Goal: Task Accomplishment & Management: Manage account settings

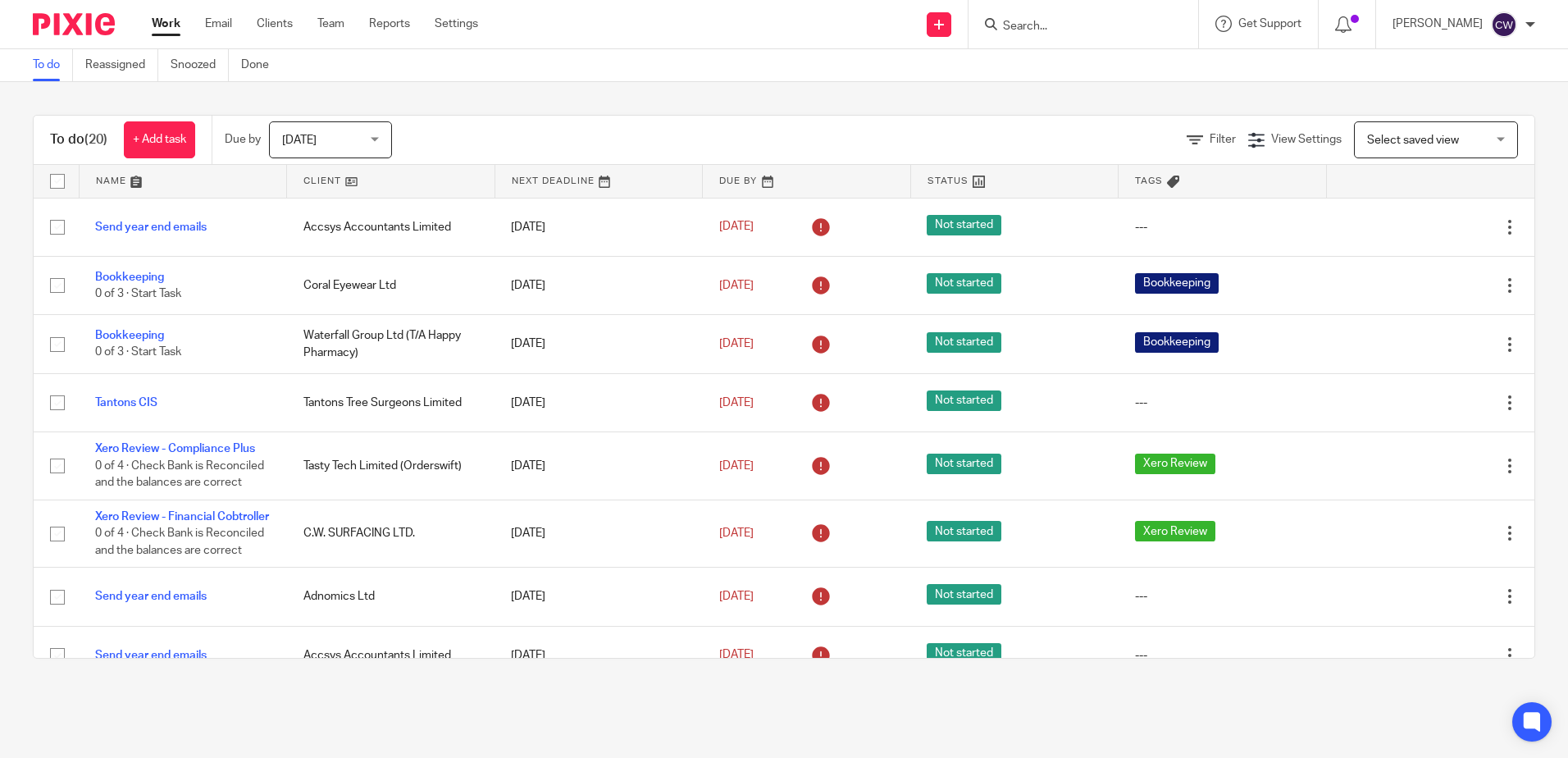
click at [1008, 34] on input "Search" at bounding box center [1075, 26] width 148 height 14
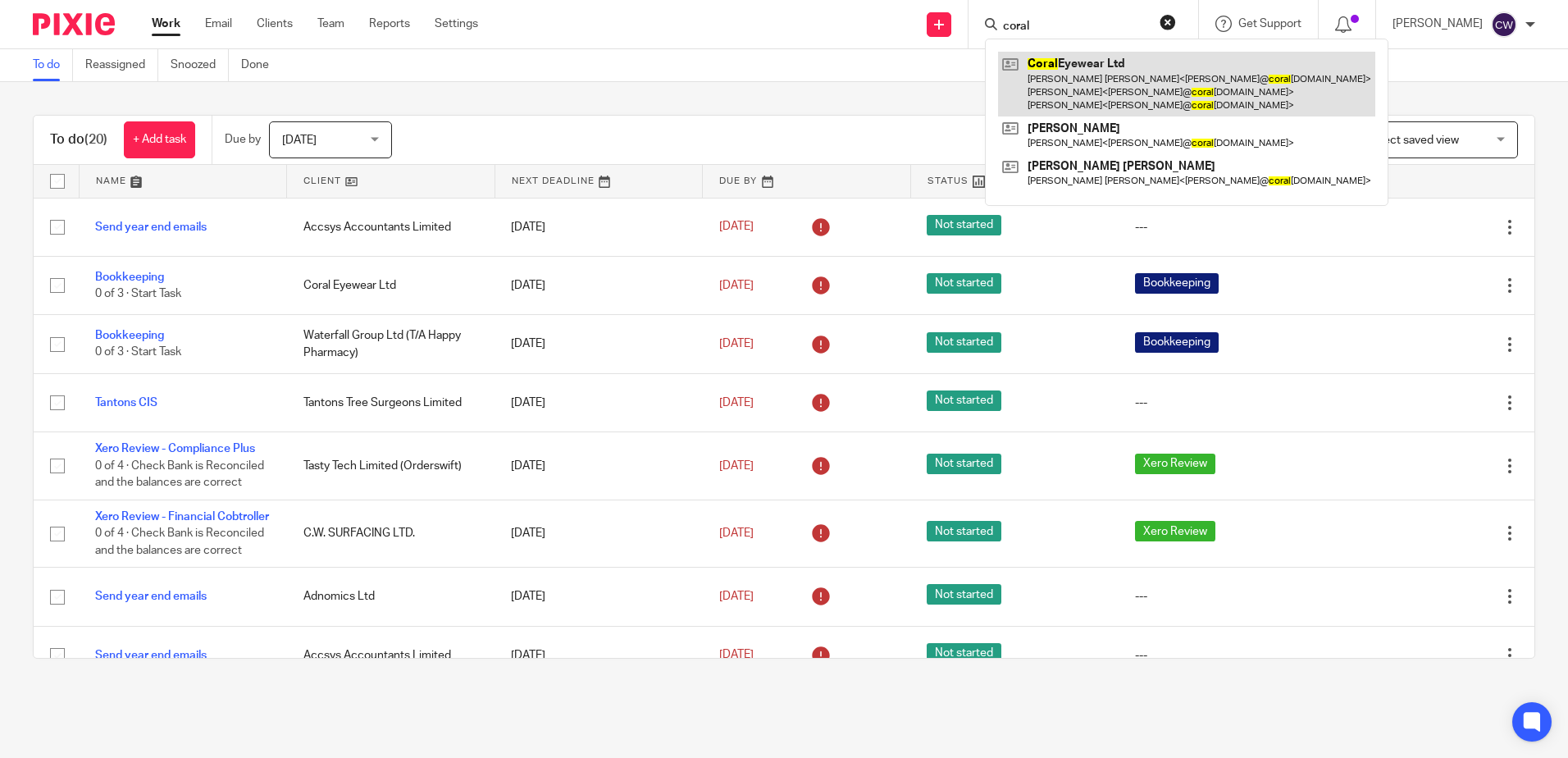
type input "coral"
click at [1062, 85] on link at bounding box center [1186, 84] width 377 height 65
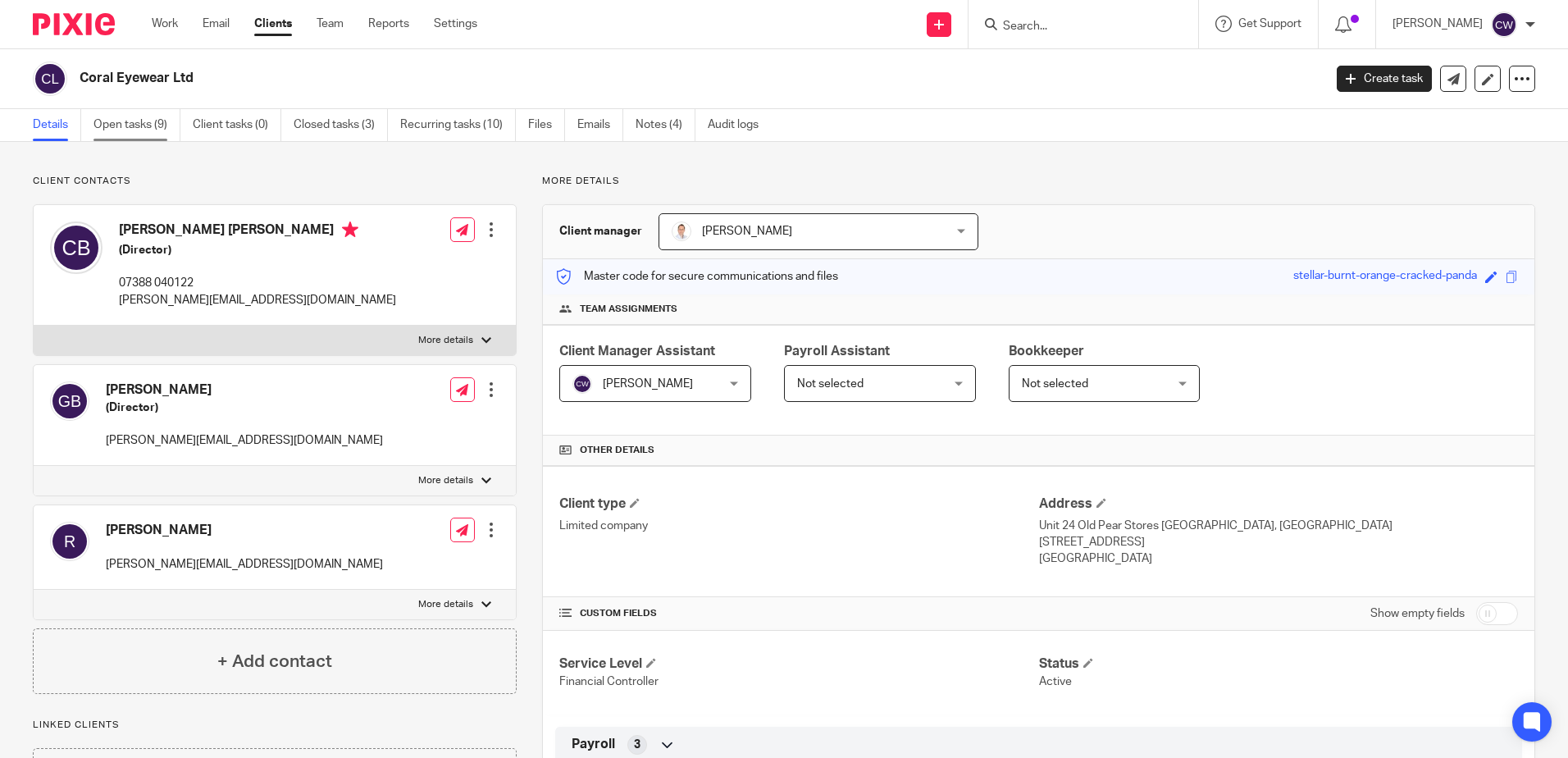
click at [104, 123] on link "Open tasks (9)" at bounding box center [137, 125] width 87 height 32
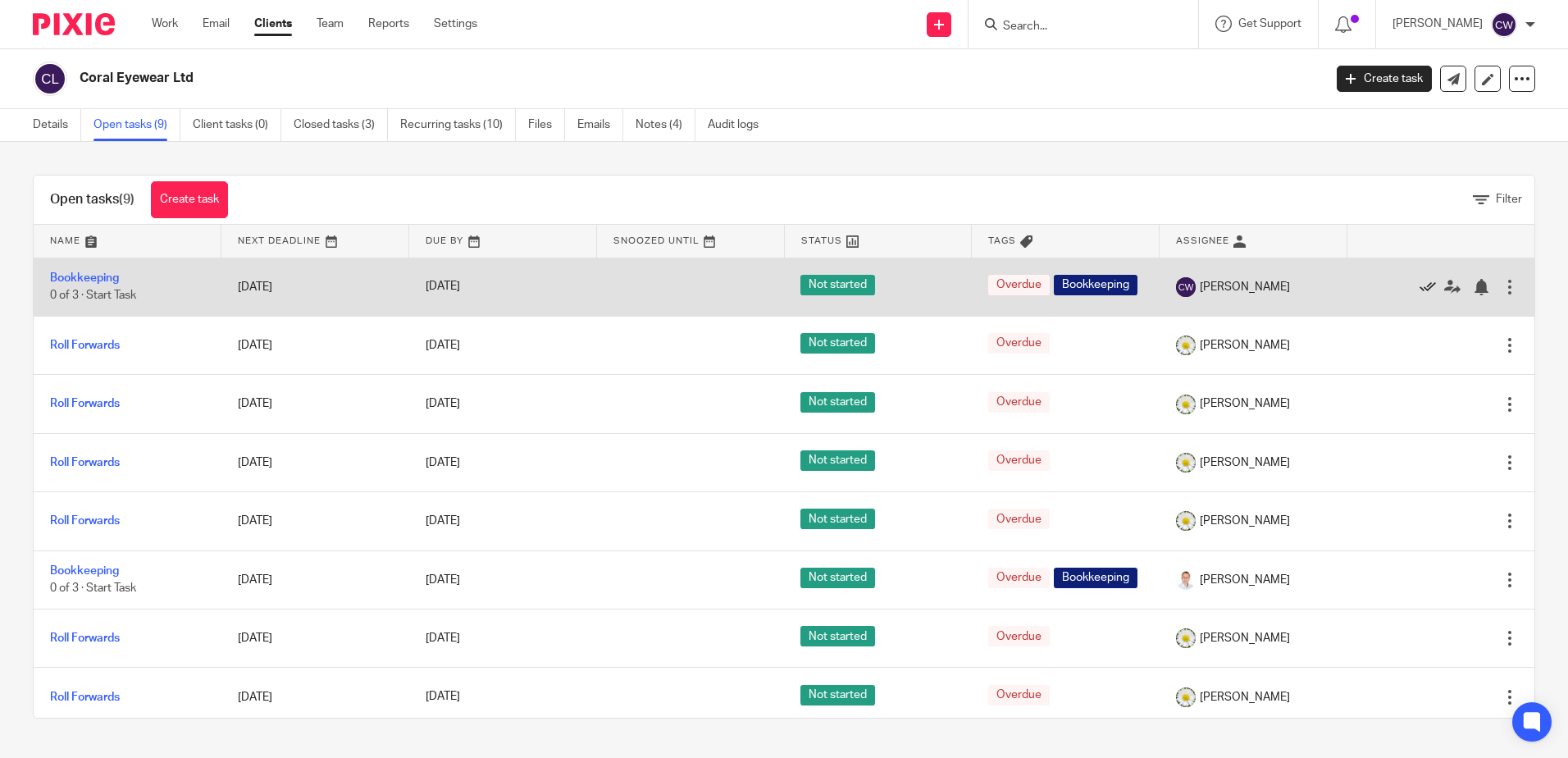
click at [1420, 286] on icon at bounding box center [1428, 287] width 16 height 16
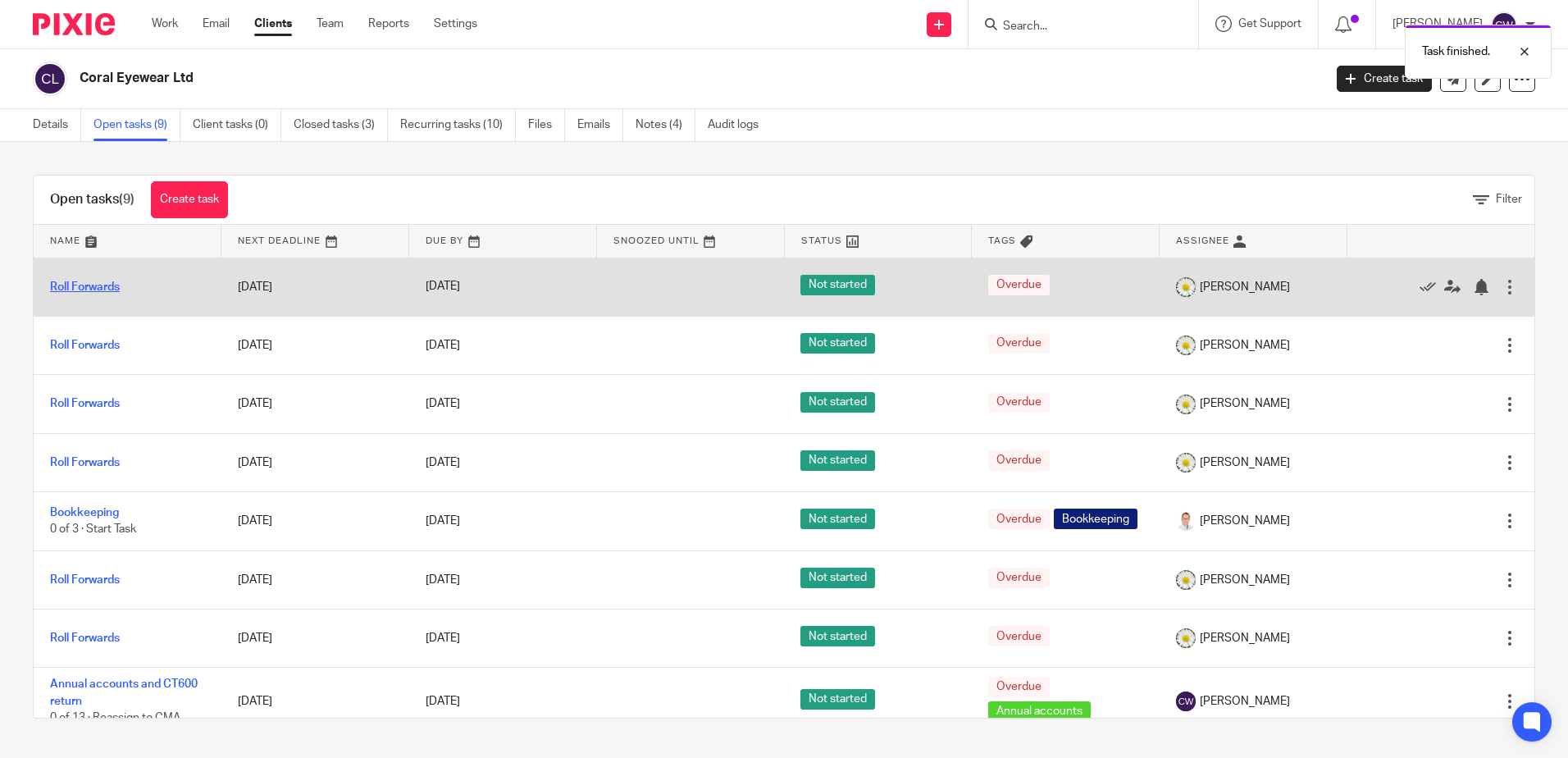
drag, startPoint x: 111, startPoint y: 284, endPoint x: 102, endPoint y: 285, distance: 9.1
click at [102, 285] on link "Roll Forwards" at bounding box center [85, 287] width 70 height 11
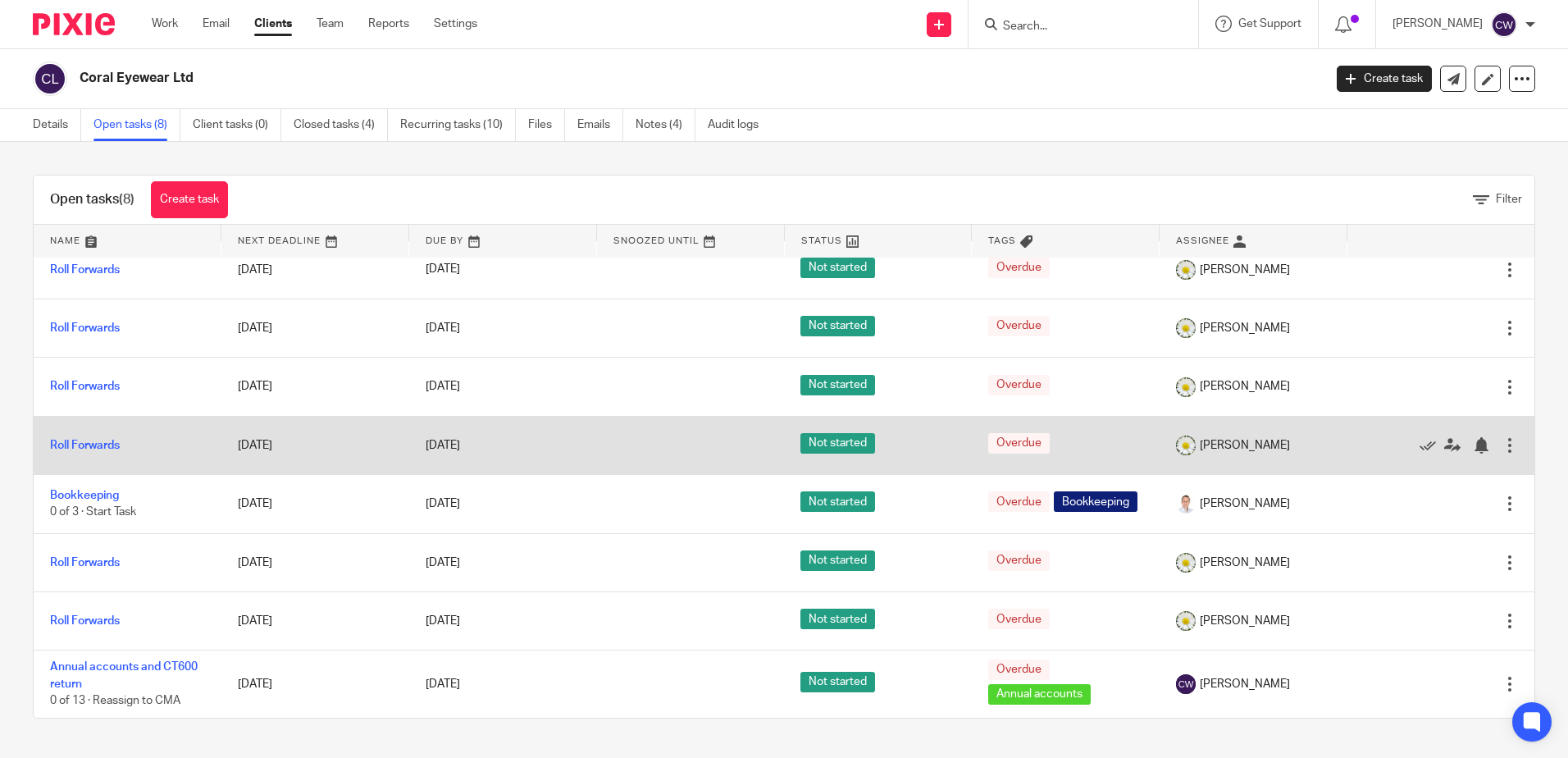
scroll to position [25, 0]
click at [1420, 437] on icon at bounding box center [1428, 445] width 16 height 16
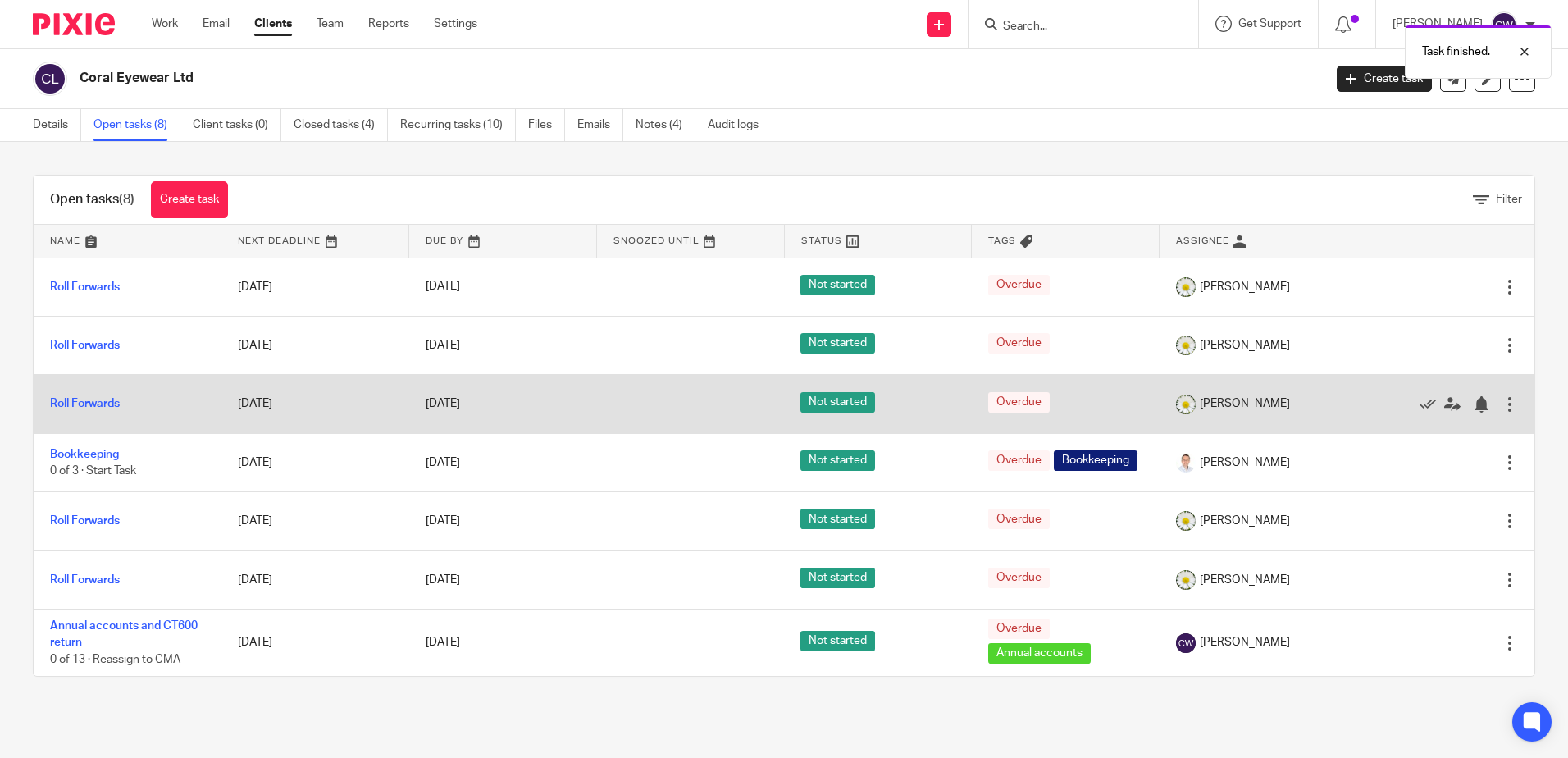
scroll to position [0, 0]
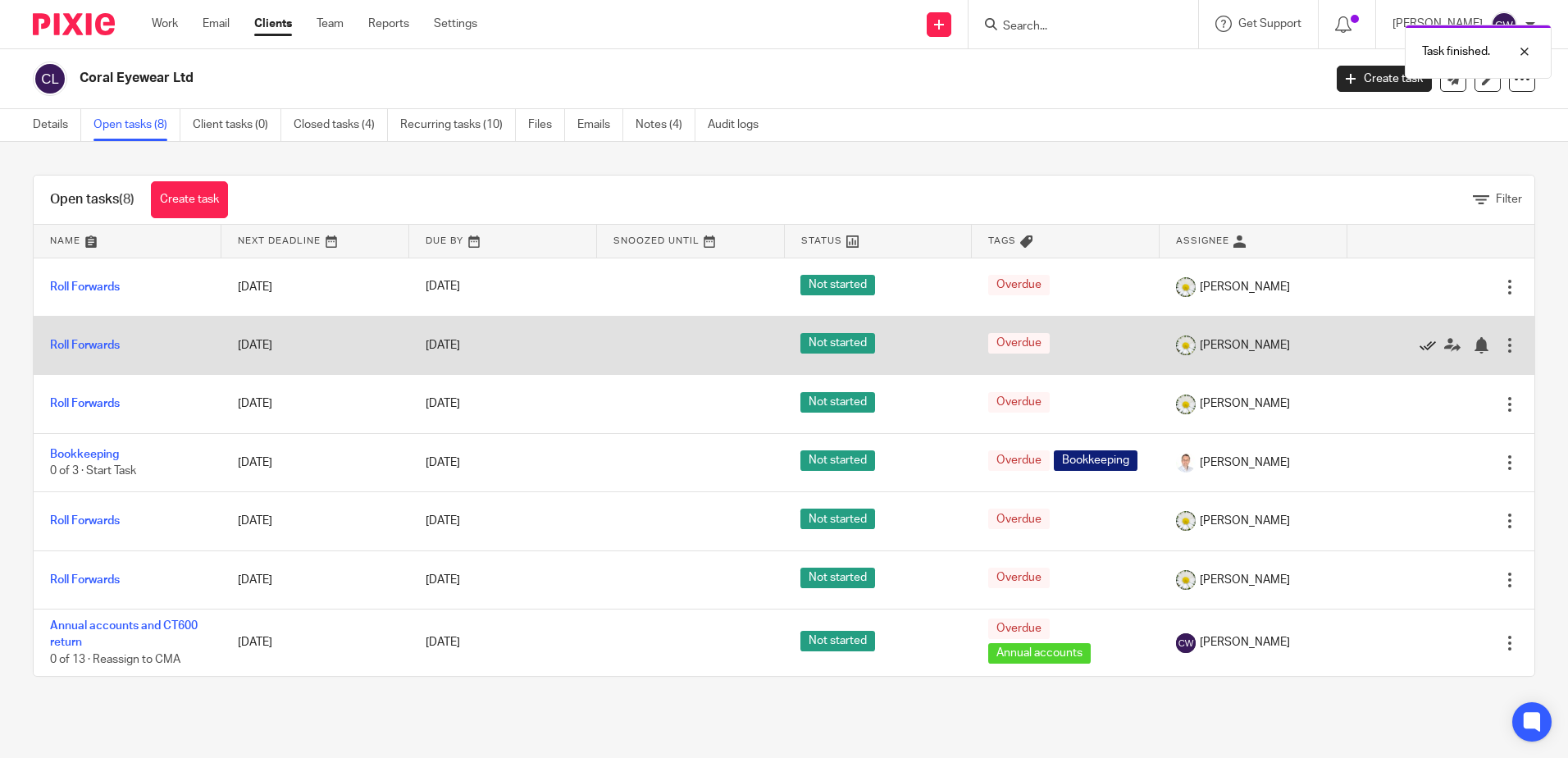
click at [1420, 343] on icon at bounding box center [1428, 345] width 16 height 16
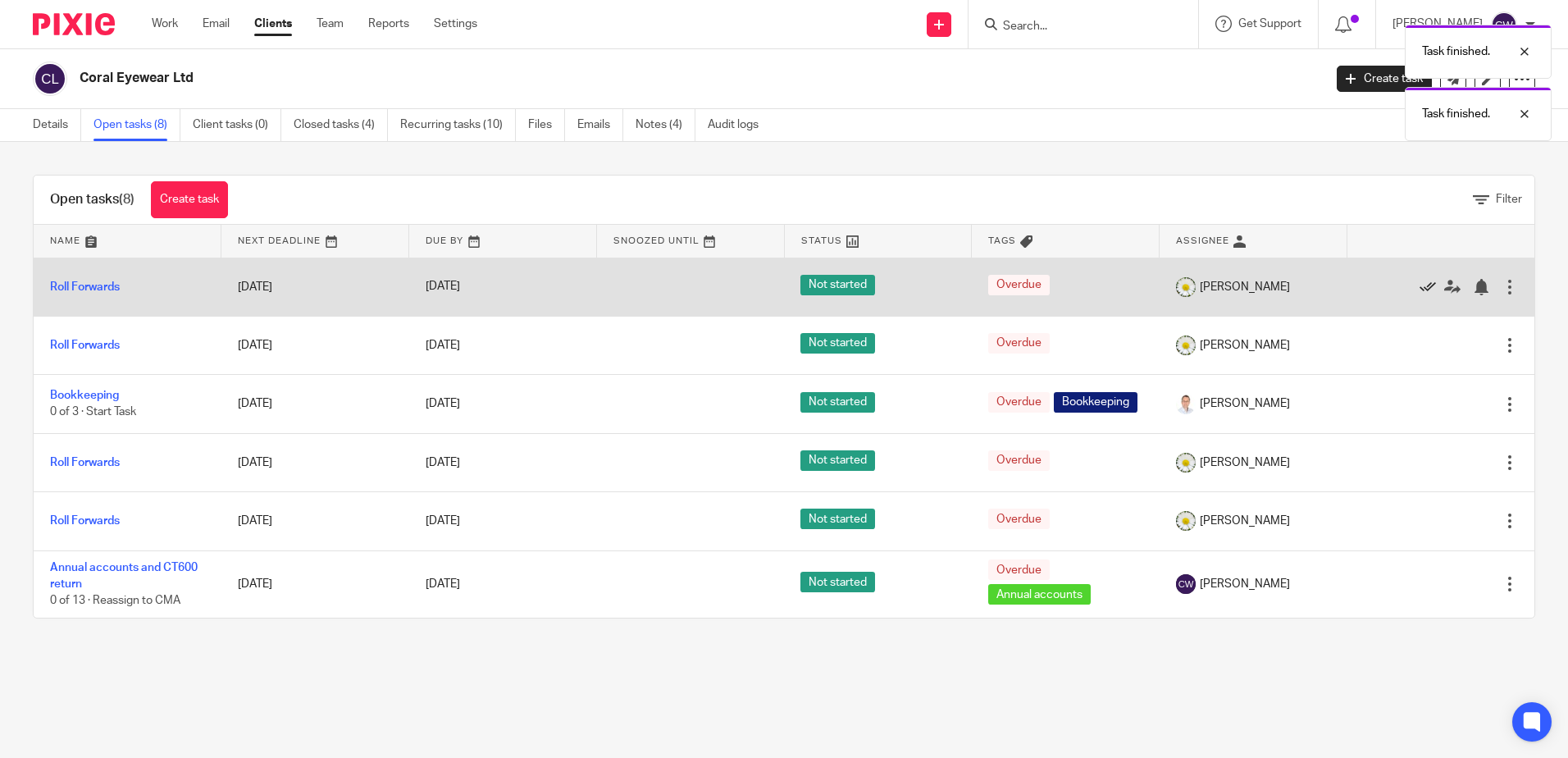
click at [1420, 289] on icon at bounding box center [1428, 287] width 16 height 16
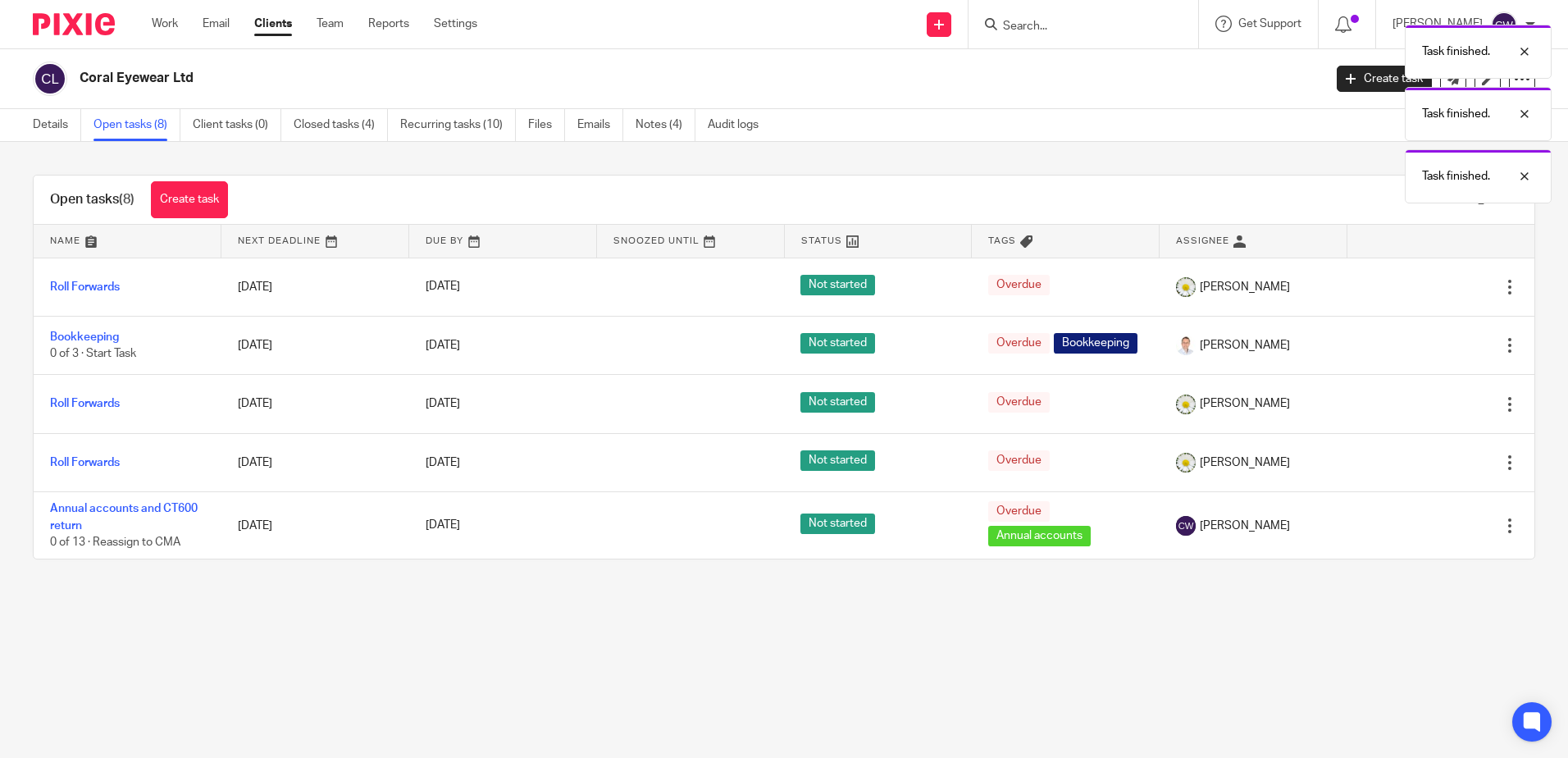
click at [1420, 289] on icon at bounding box center [1428, 287] width 16 height 16
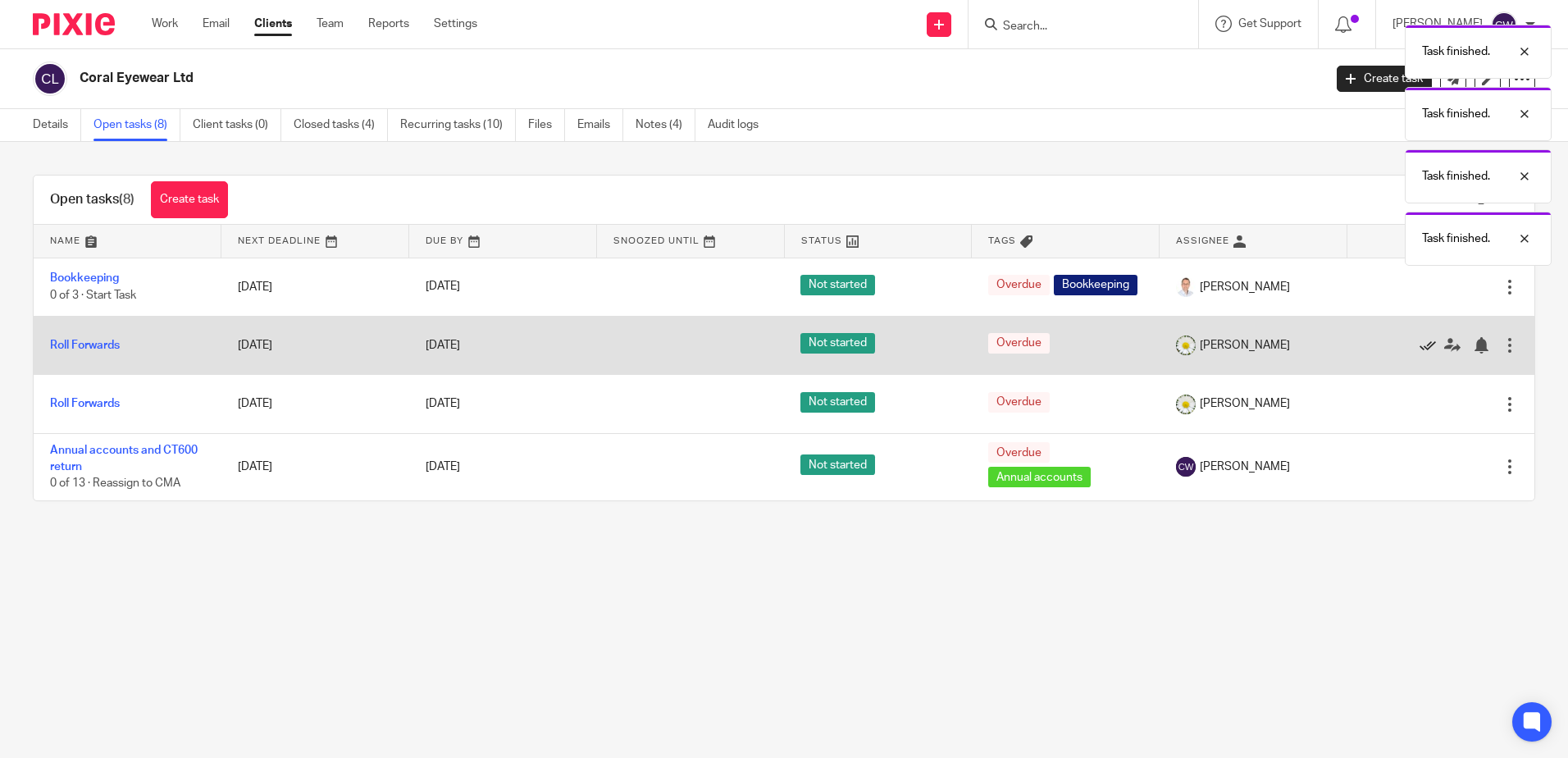
click at [1420, 350] on icon at bounding box center [1428, 345] width 16 height 16
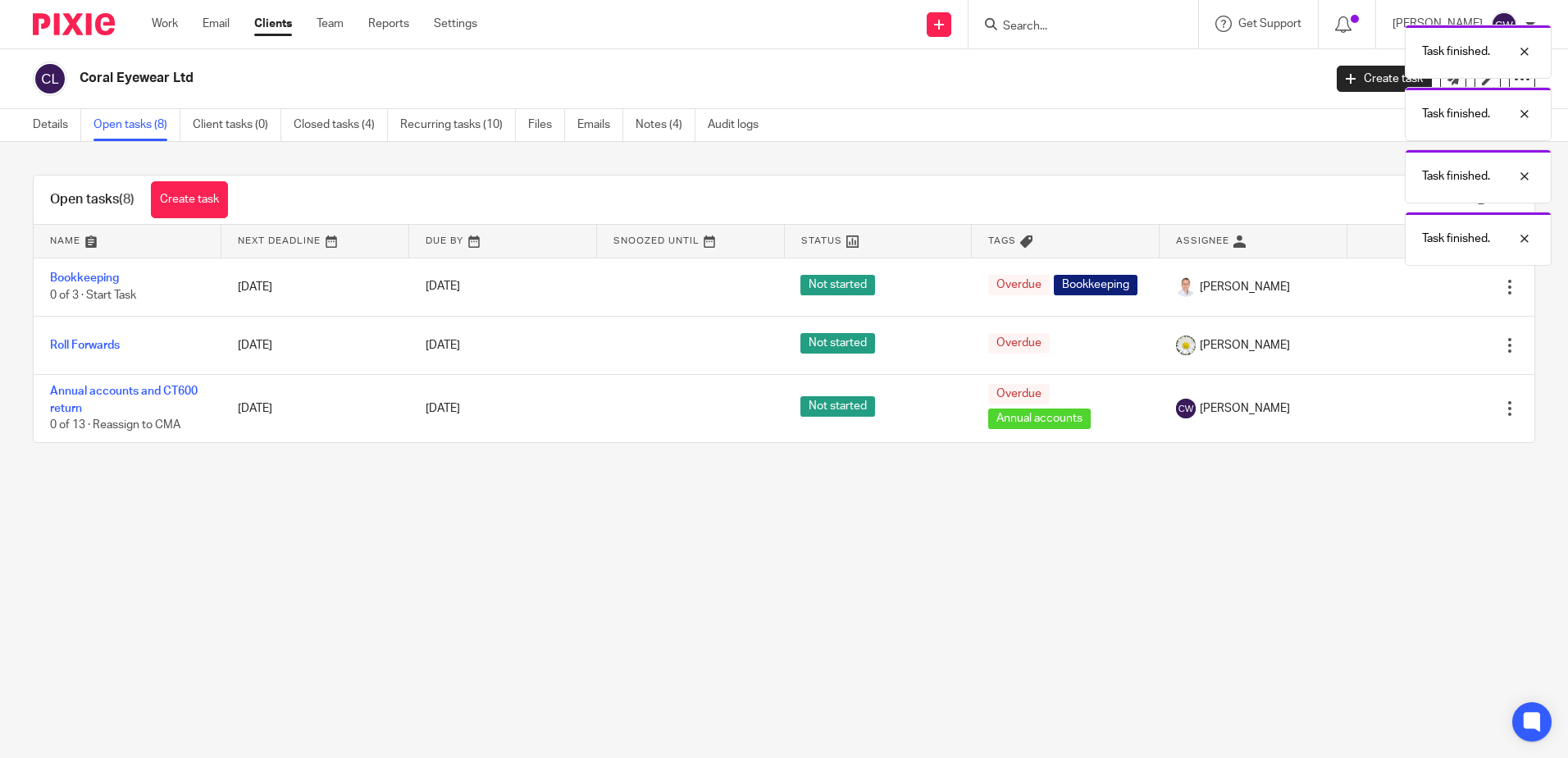
click at [1420, 350] on icon at bounding box center [1428, 345] width 16 height 16
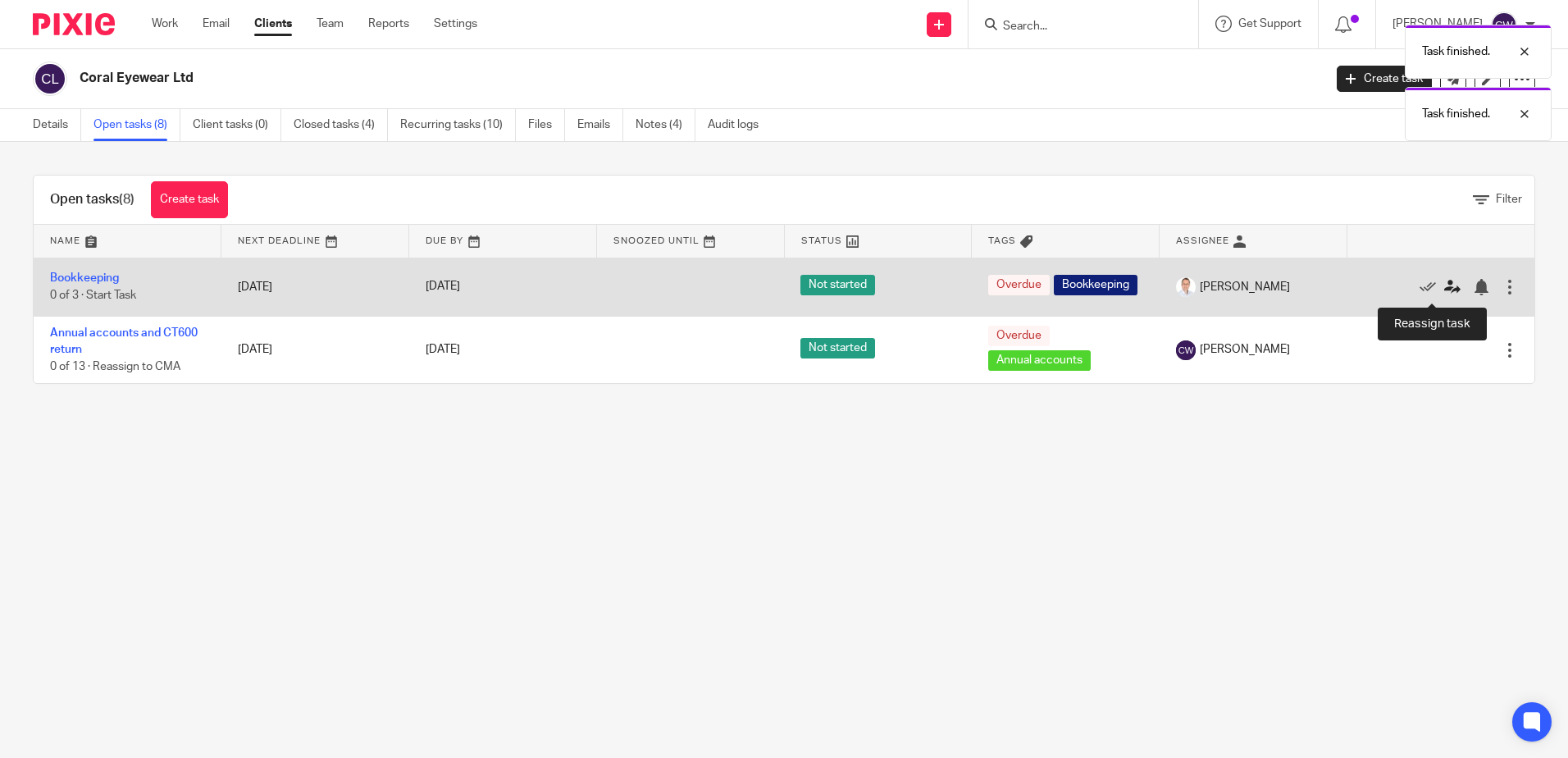
click at [1445, 293] on icon at bounding box center [1452, 287] width 16 height 16
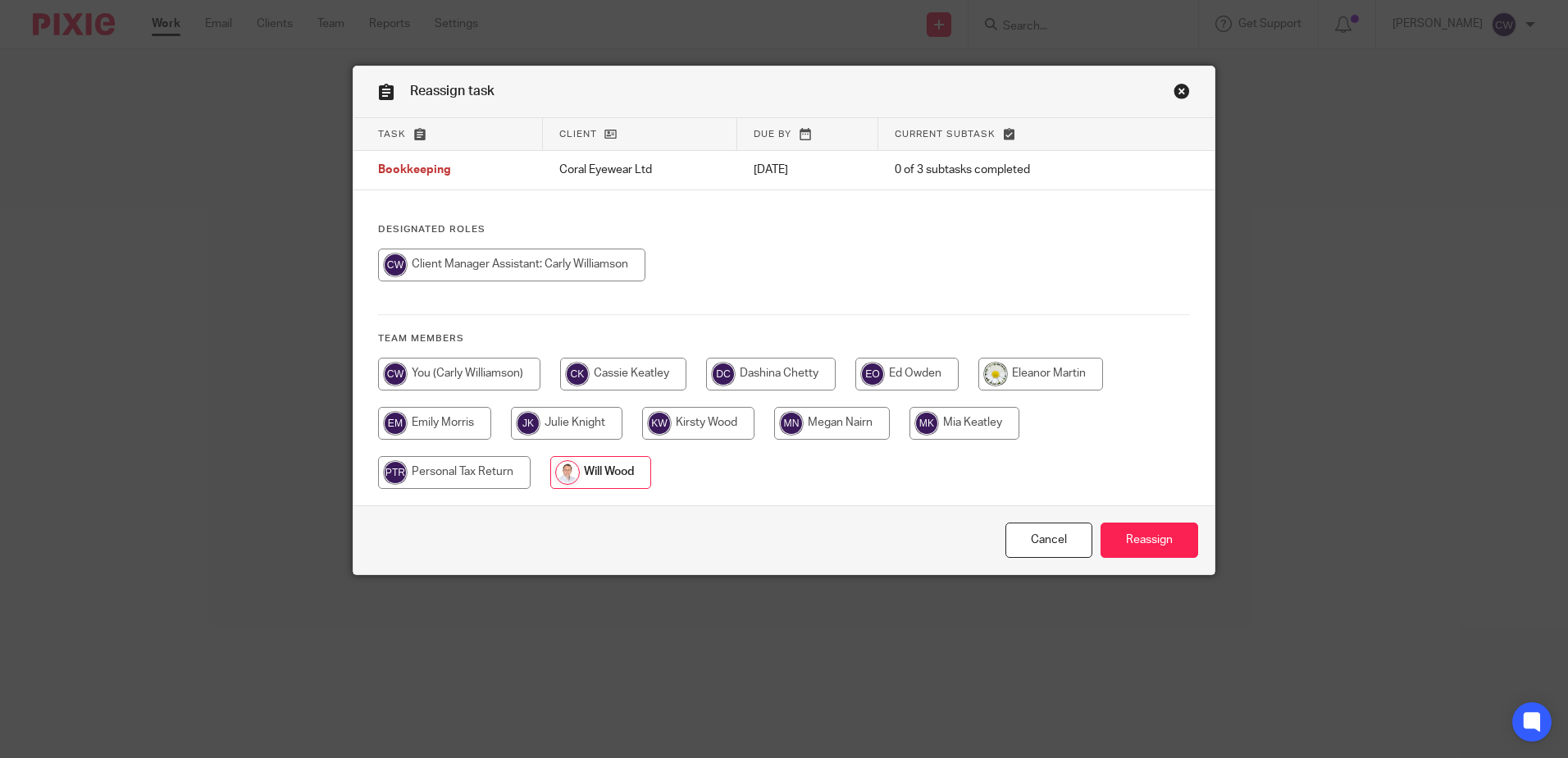
click at [518, 262] on input "radio" at bounding box center [511, 265] width 267 height 33
radio input "true"
click at [1122, 535] on input "Reassign" at bounding box center [1149, 539] width 98 height 35
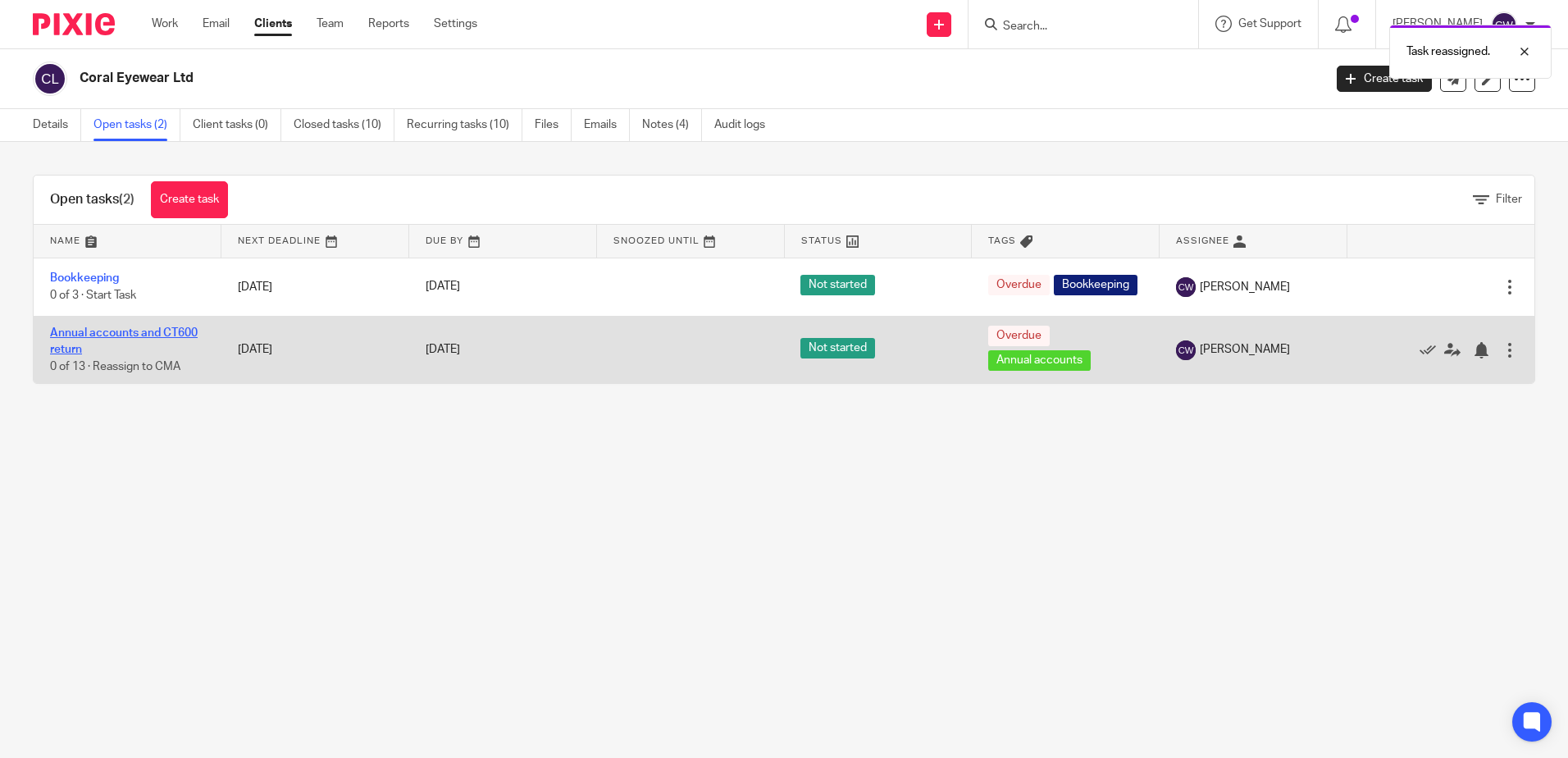
click at [118, 339] on link "Annual accounts and CT600 return" at bounding box center [124, 341] width 148 height 28
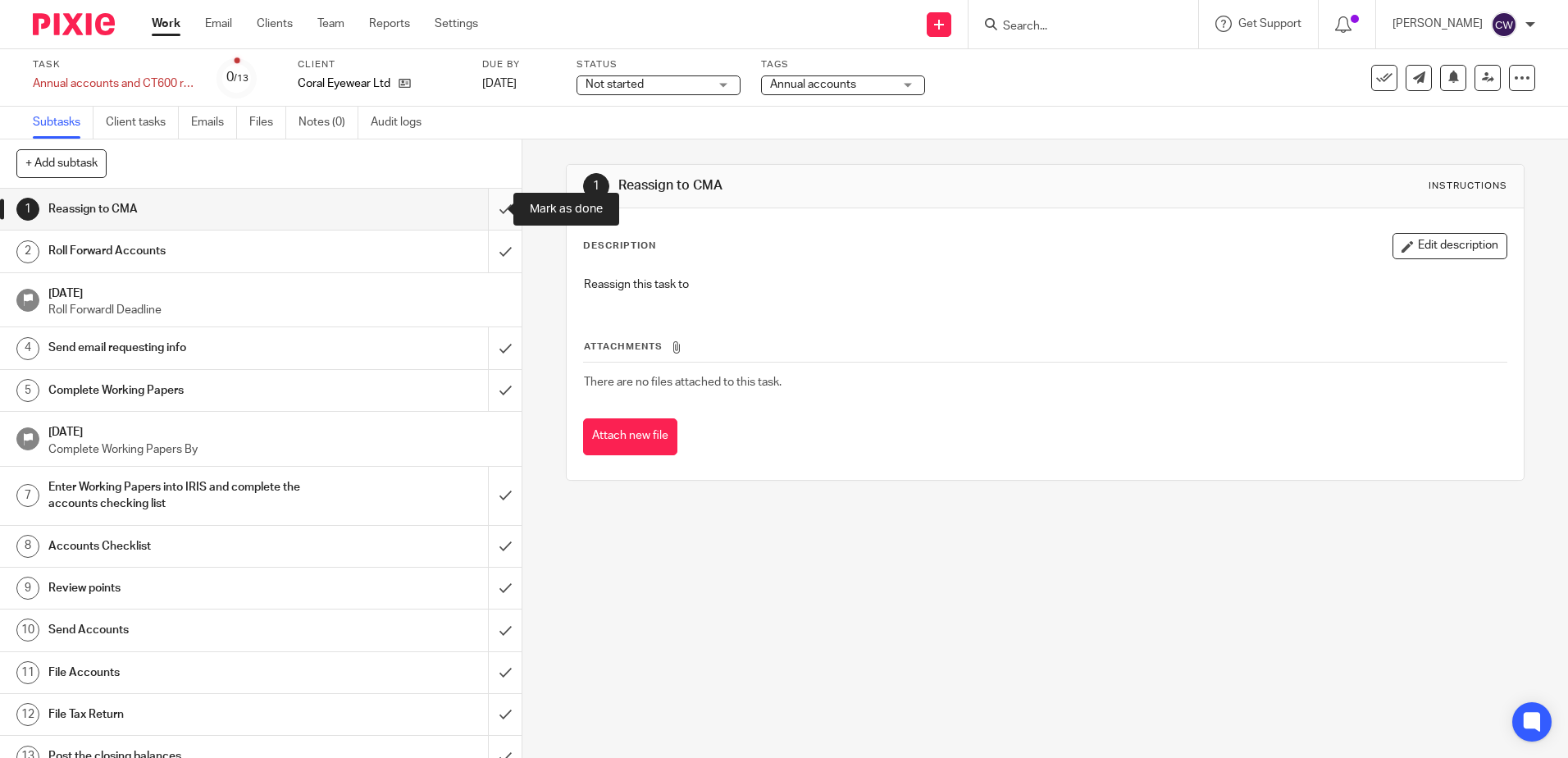
click at [487, 205] on input "submit" at bounding box center [260, 209] width 522 height 41
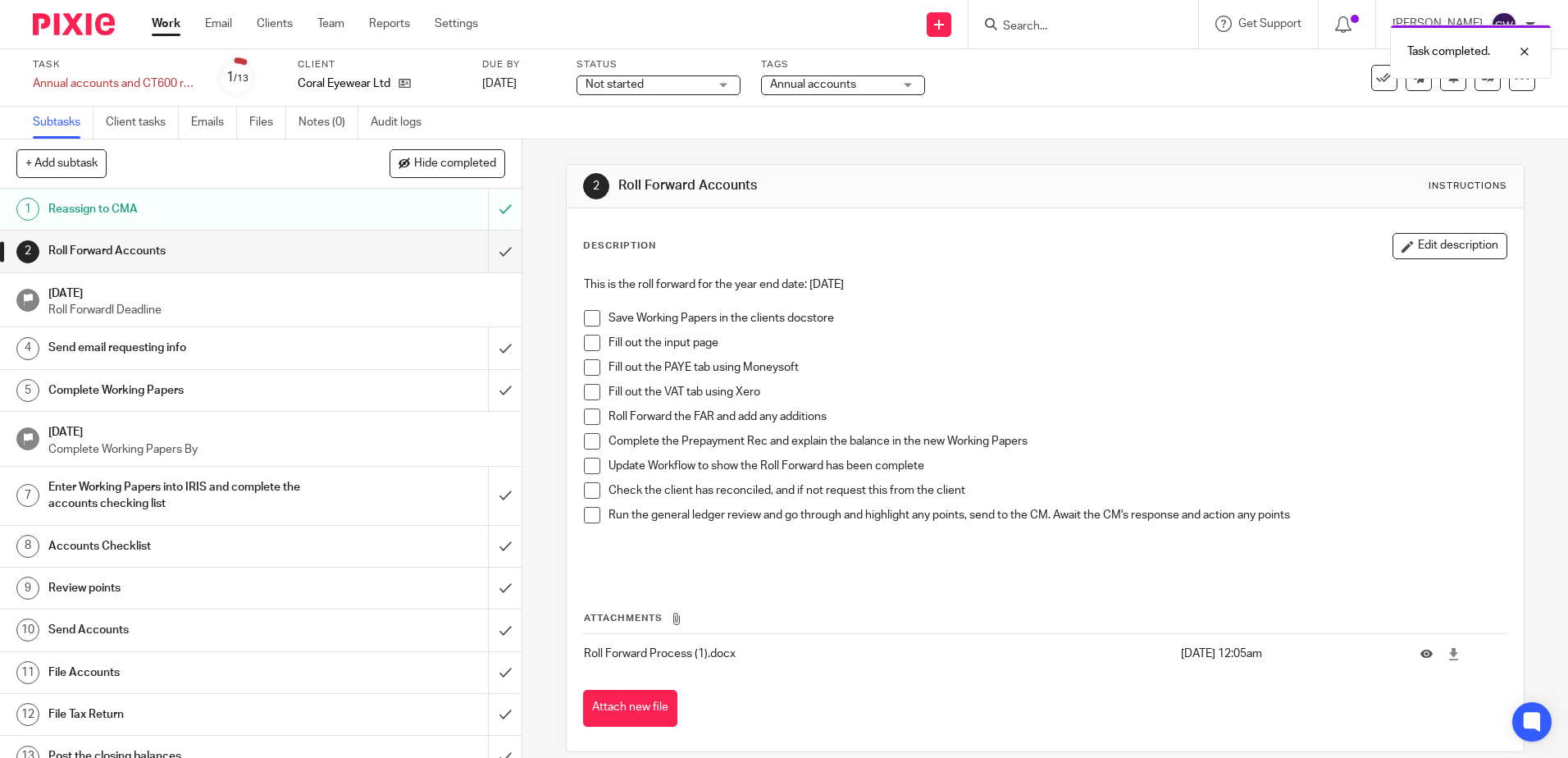
click at [585, 319] on span at bounding box center [591, 317] width 16 height 16
click at [584, 344] on span at bounding box center [591, 342] width 16 height 16
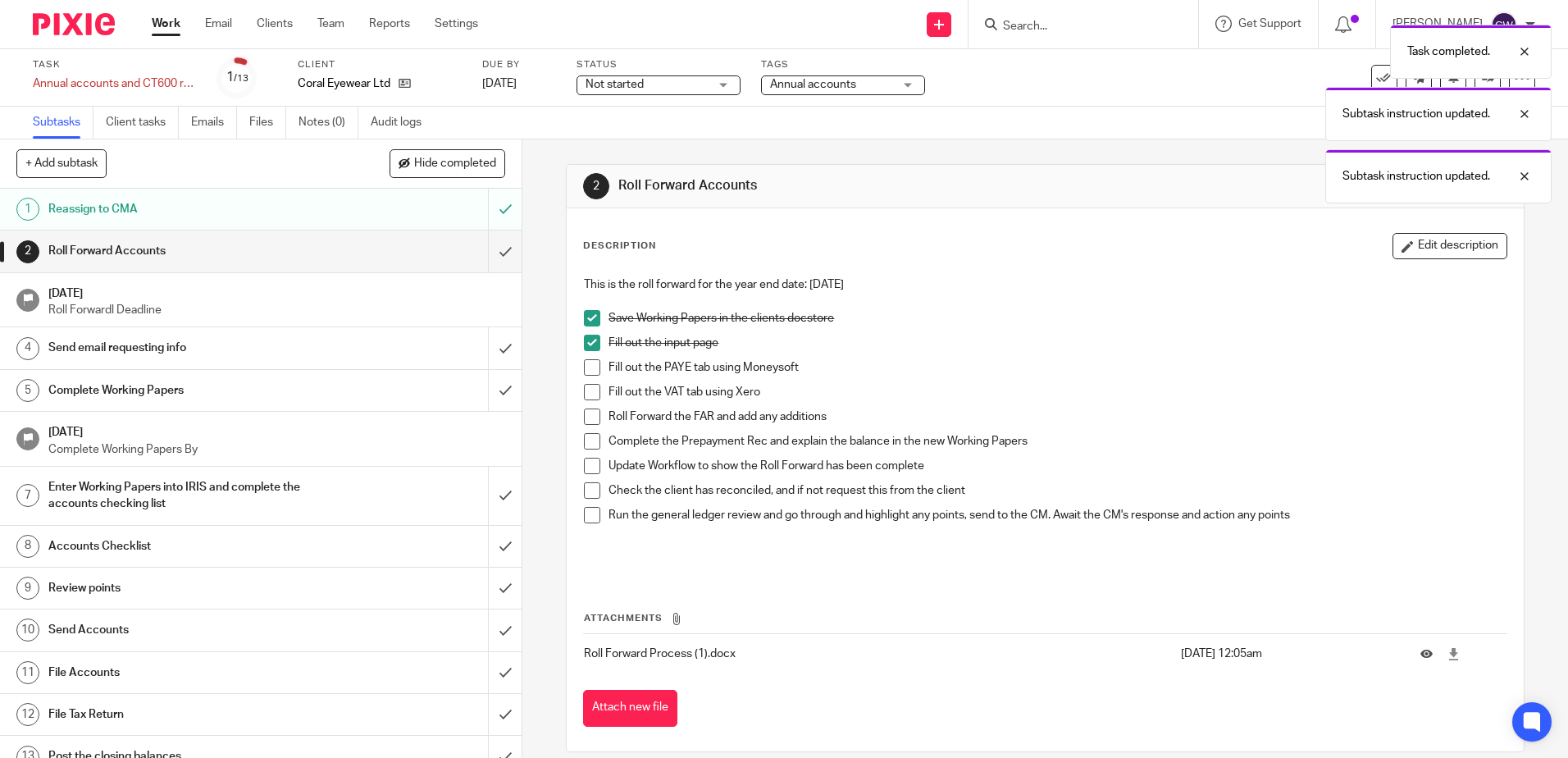
click at [584, 368] on span at bounding box center [591, 367] width 16 height 16
click at [584, 388] on span at bounding box center [591, 391] width 16 height 16
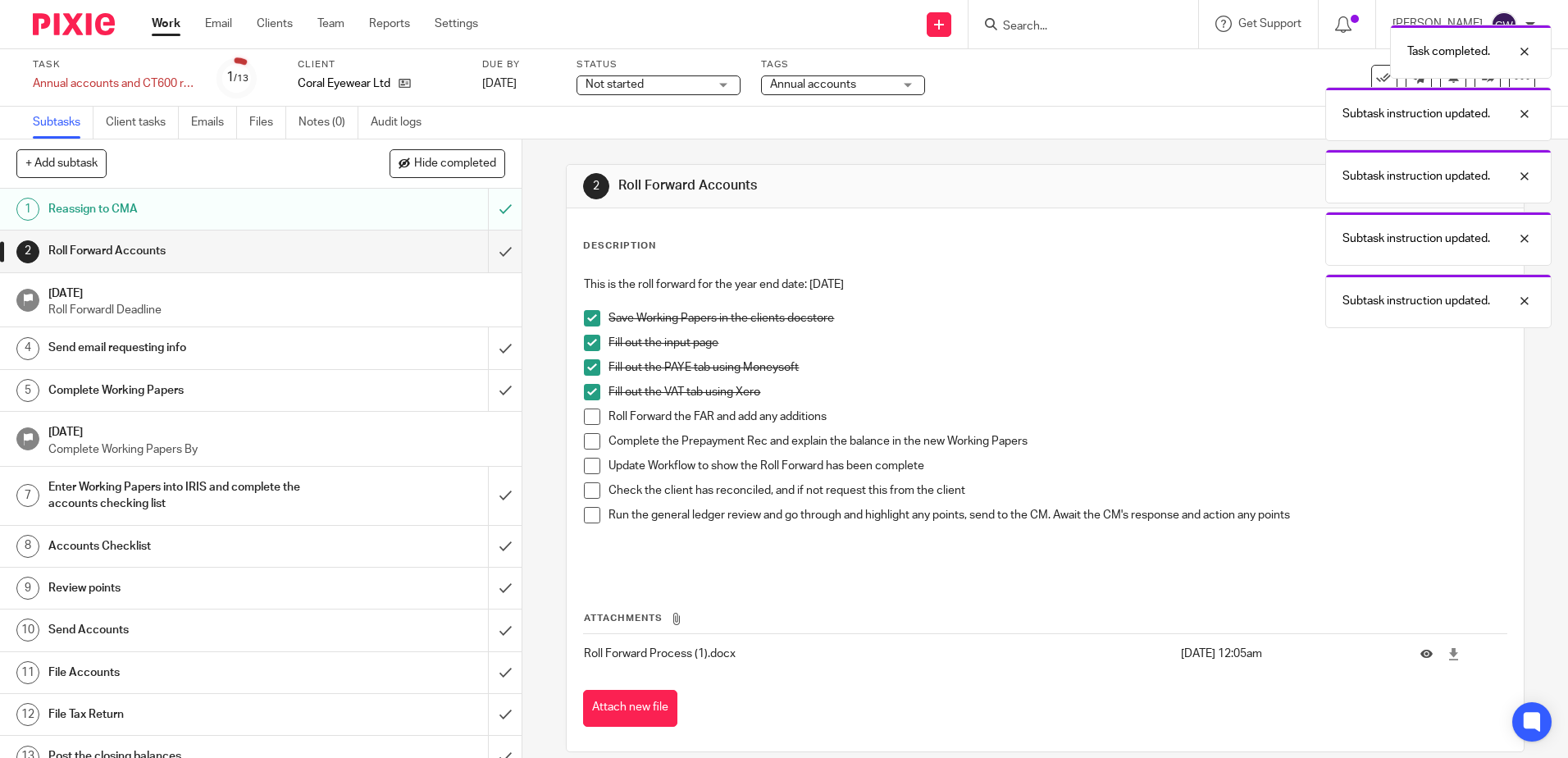
click at [590, 419] on span at bounding box center [591, 416] width 16 height 16
click at [590, 448] on span at bounding box center [591, 441] width 16 height 16
click at [588, 468] on span at bounding box center [591, 465] width 16 height 16
click at [588, 487] on span at bounding box center [591, 490] width 16 height 16
